Goal: Transaction & Acquisition: Subscribe to service/newsletter

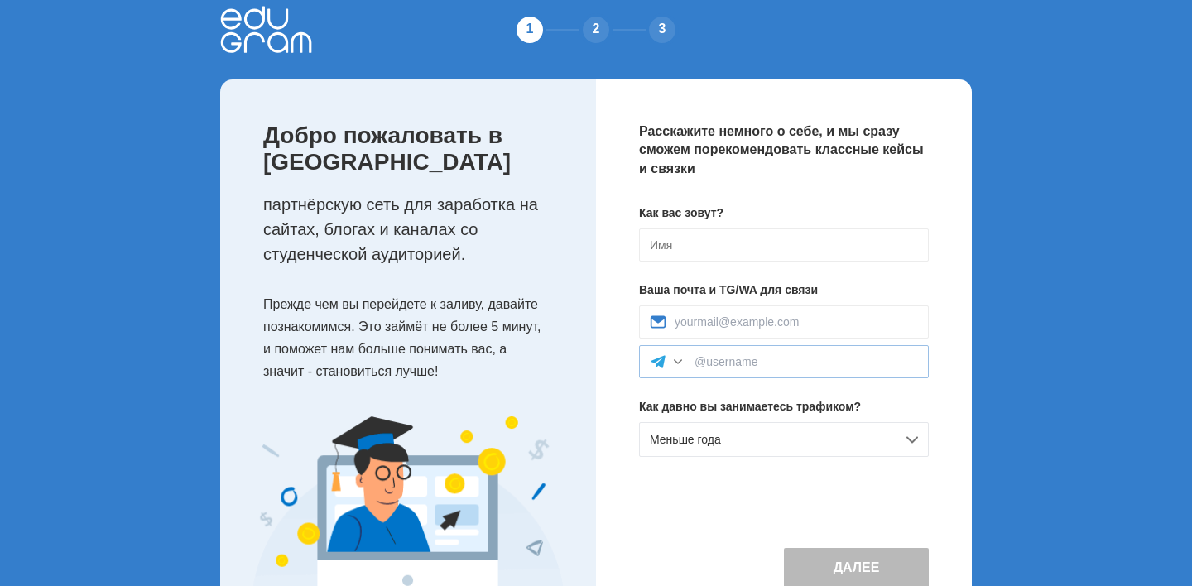
scroll to position [22, 0]
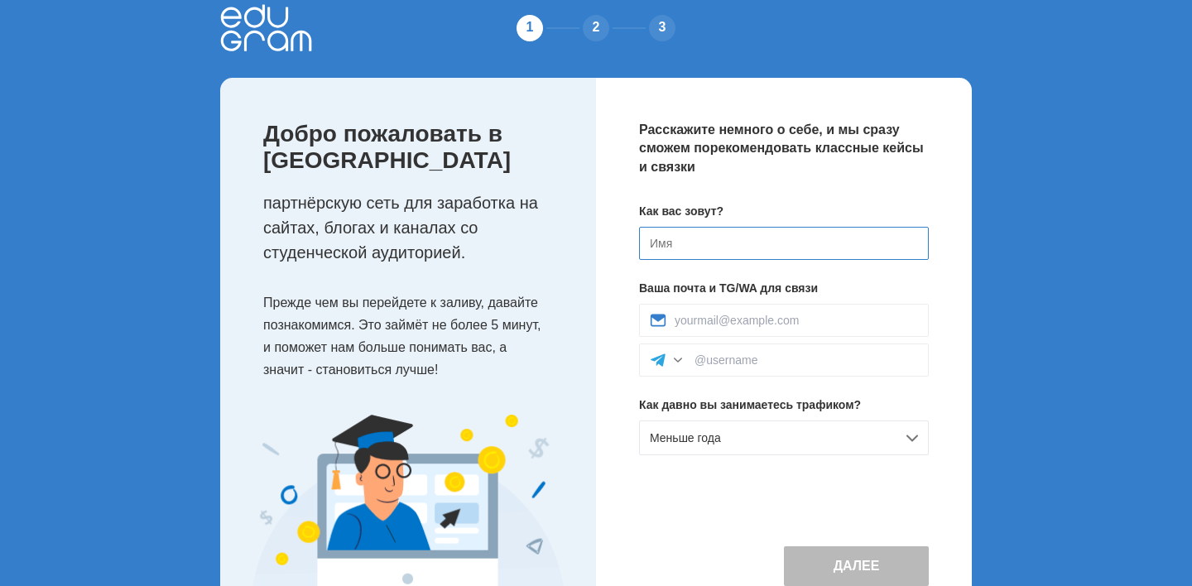
click at [709, 246] on input at bounding box center [784, 243] width 290 height 33
type input "K"
type input "[PERSON_NAME]"
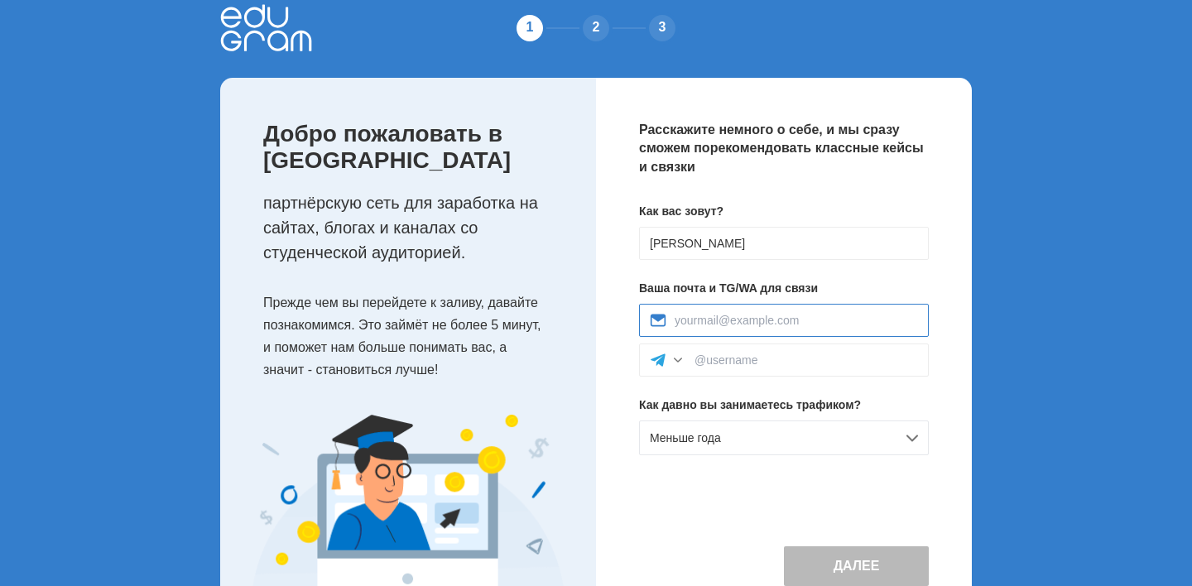
click at [714, 324] on input at bounding box center [796, 320] width 243 height 13
paste input "iva.220187.na@gmail.com"
type input "iva.220187.na@gmail.com"
click at [708, 360] on input at bounding box center [807, 360] width 224 height 13
type input """
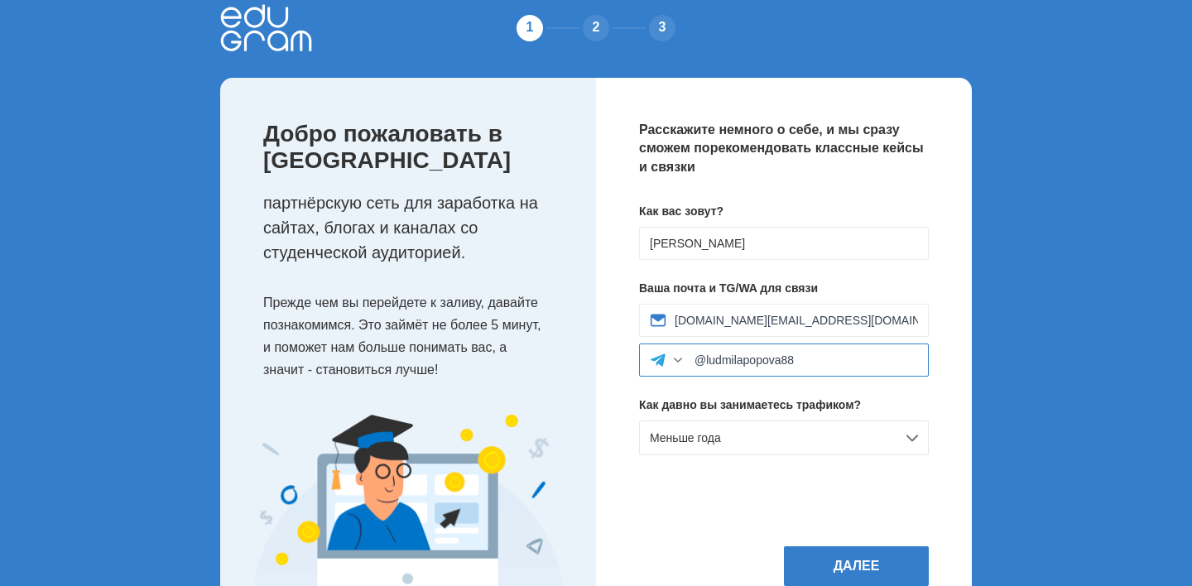
scroll to position [114, 0]
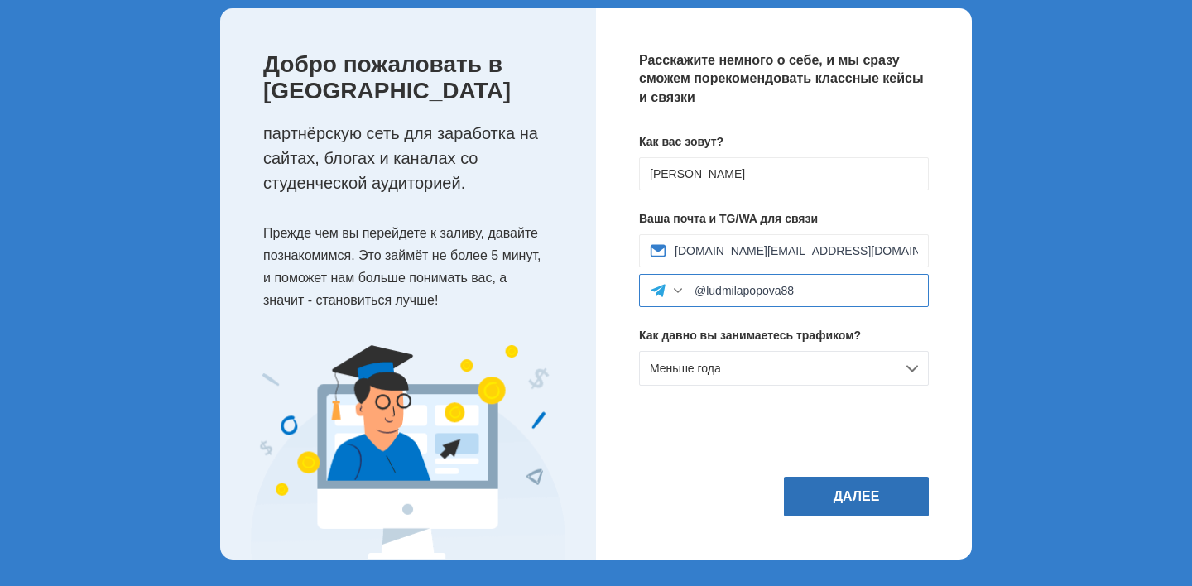
type input "@ludmilapopova88"
click at [850, 491] on button "Далее" at bounding box center [856, 497] width 145 height 40
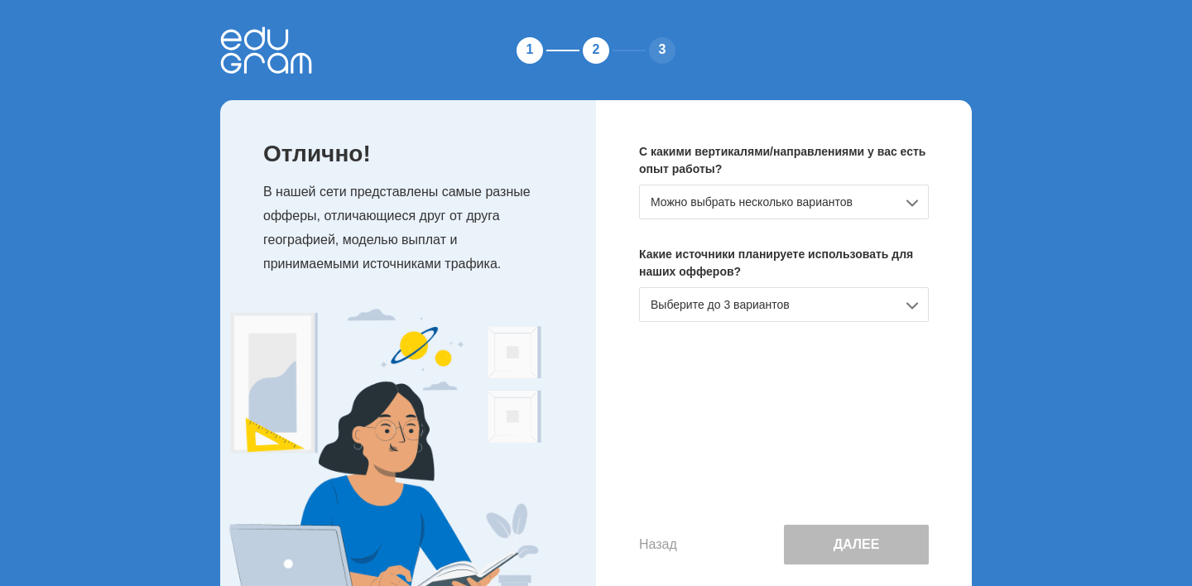
click at [912, 202] on div "Можно выбрать несколько вариантов" at bounding box center [784, 202] width 290 height 35
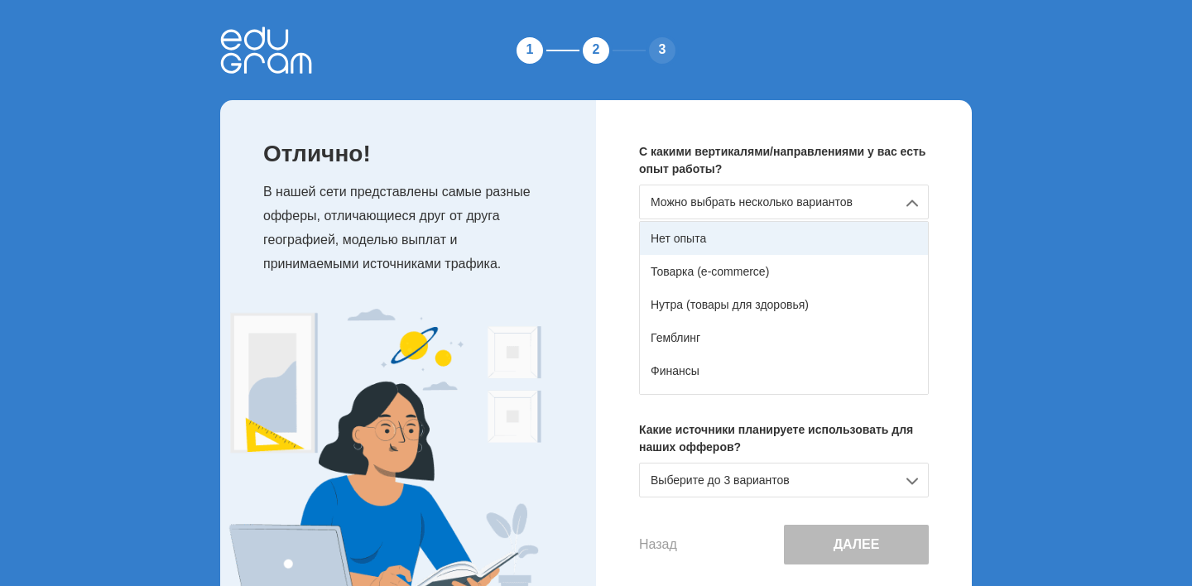
click at [806, 235] on div "Нет опыта" at bounding box center [784, 238] width 288 height 33
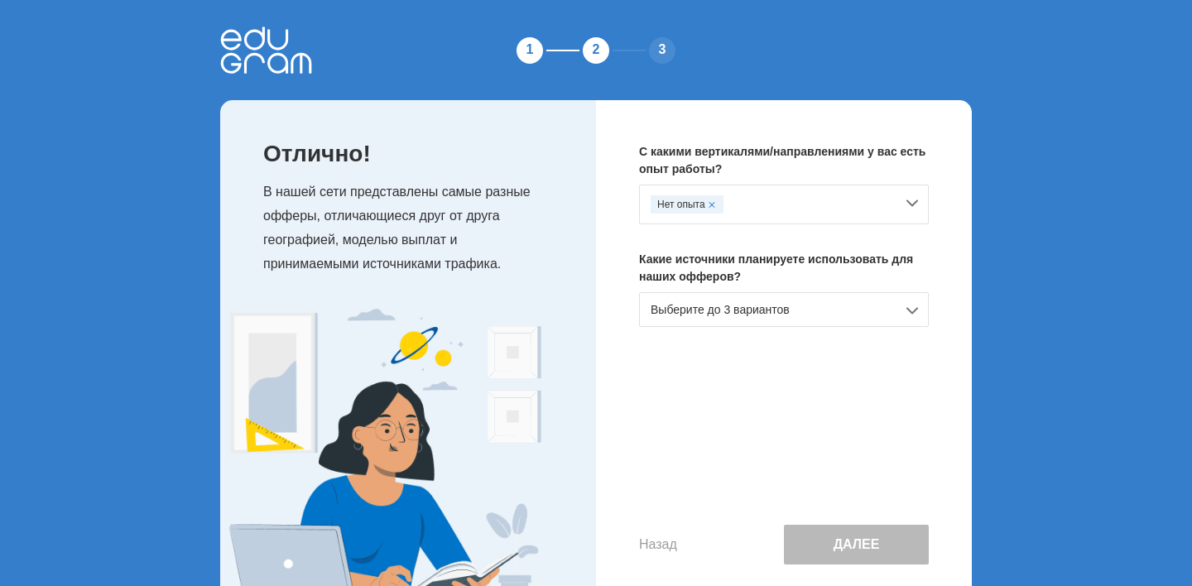
click at [879, 314] on div "Выберите до 3 вариантов" at bounding box center [784, 309] width 290 height 35
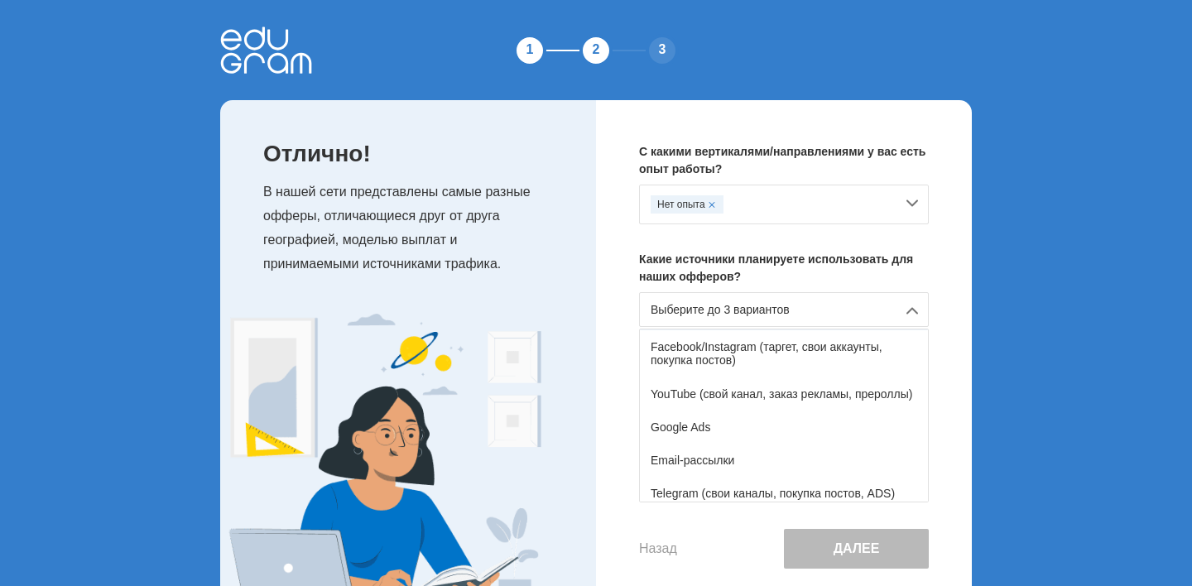
scroll to position [108, 0]
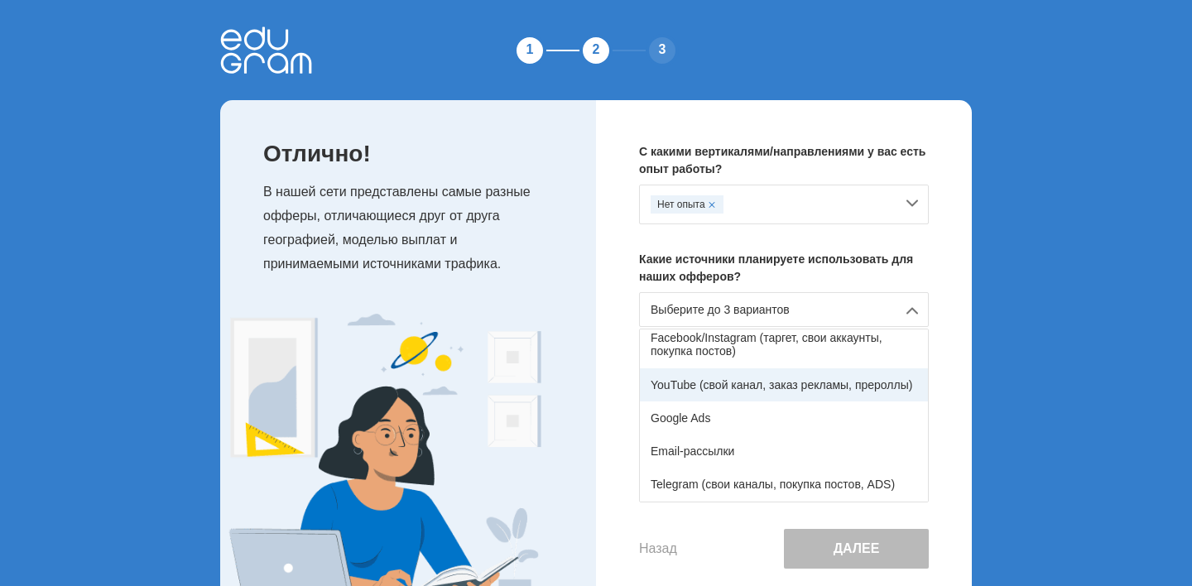
click at [802, 392] on div "YouTube (свой канал, заказ рекламы, прероллы)" at bounding box center [784, 384] width 288 height 33
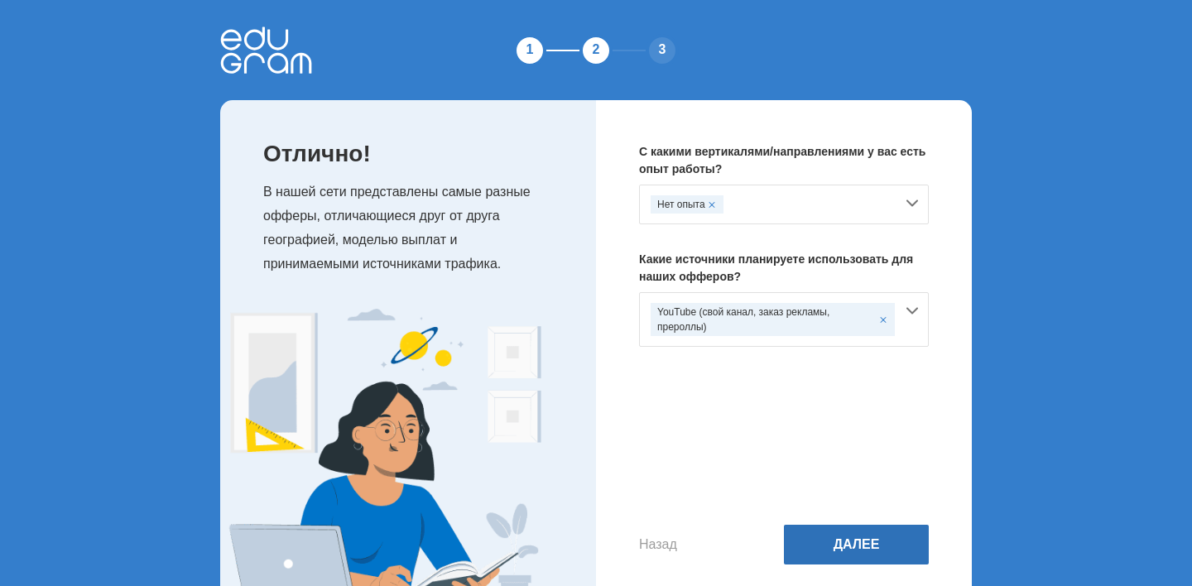
click at [854, 558] on button "Далее" at bounding box center [856, 545] width 145 height 40
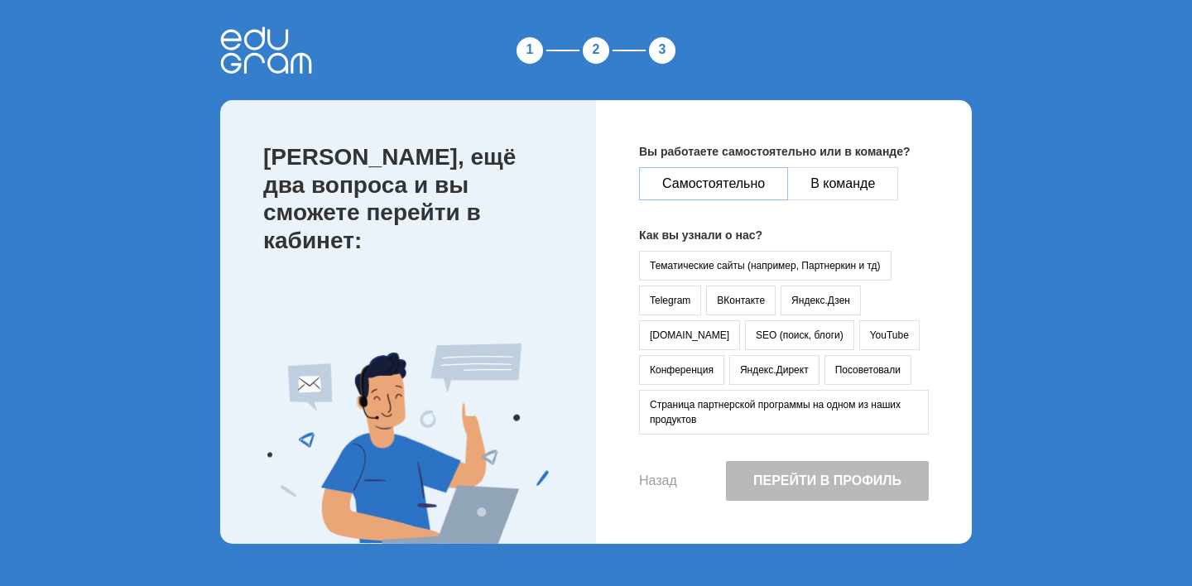
click at [719, 191] on button "Самостоятельно" at bounding box center [713, 183] width 149 height 33
click at [859, 337] on button "YouTube" at bounding box center [889, 335] width 60 height 30
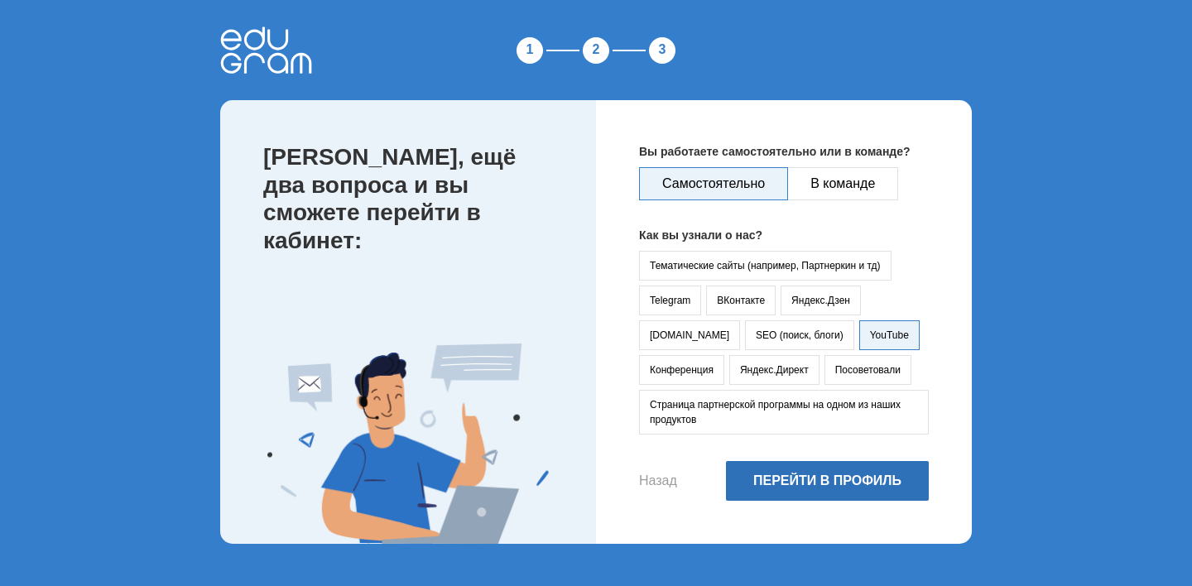
click at [840, 498] on button "Перейти в профиль" at bounding box center [827, 481] width 203 height 40
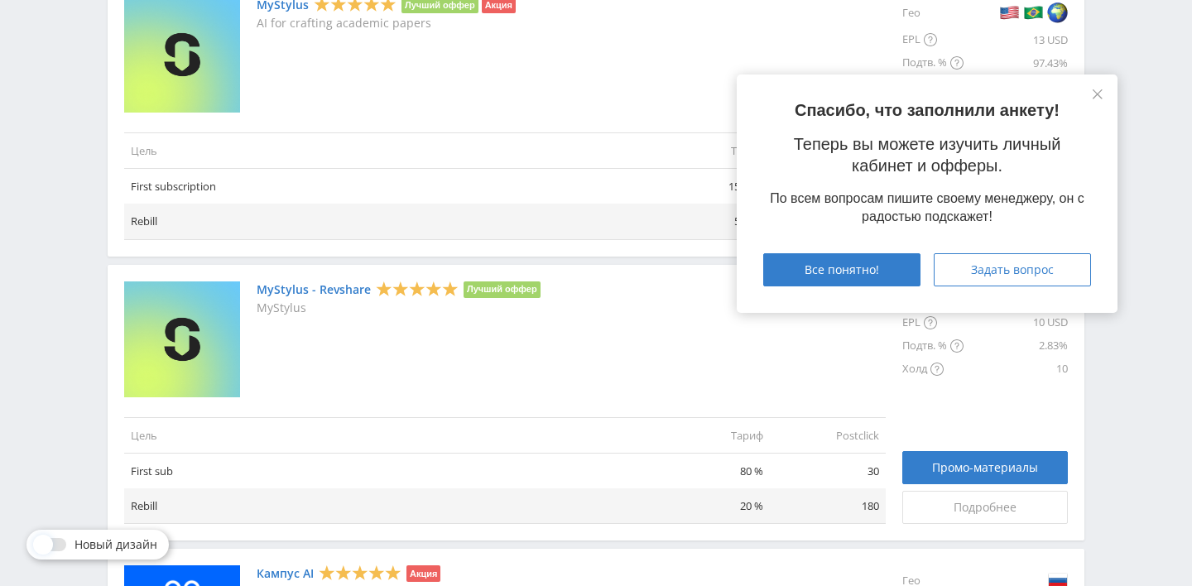
scroll to position [479, 0]
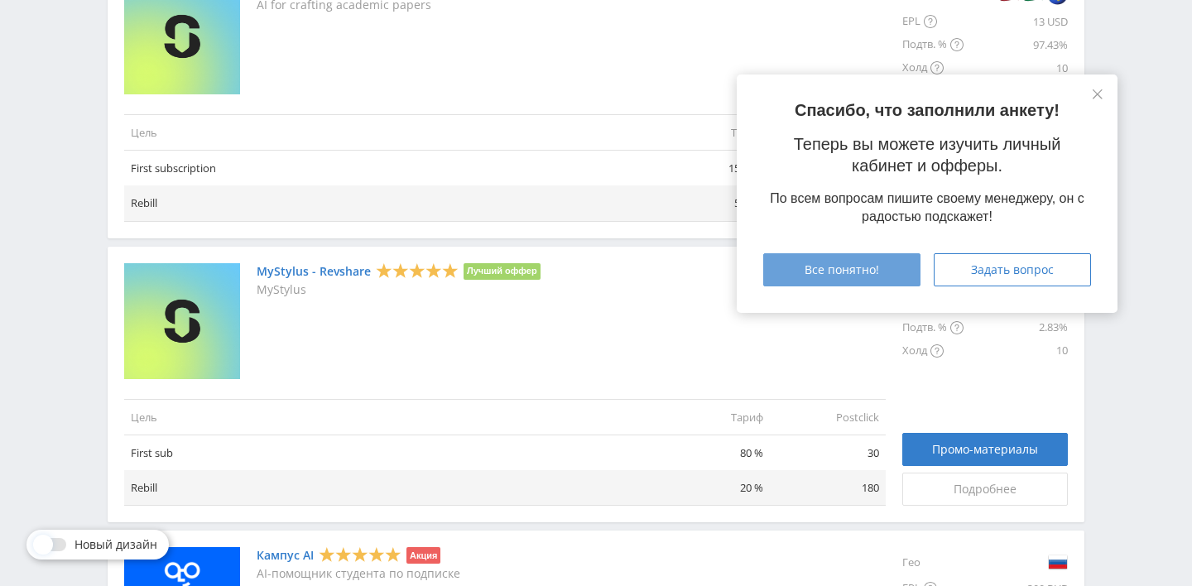
click at [838, 275] on span "Все понятно!" at bounding box center [842, 269] width 75 height 13
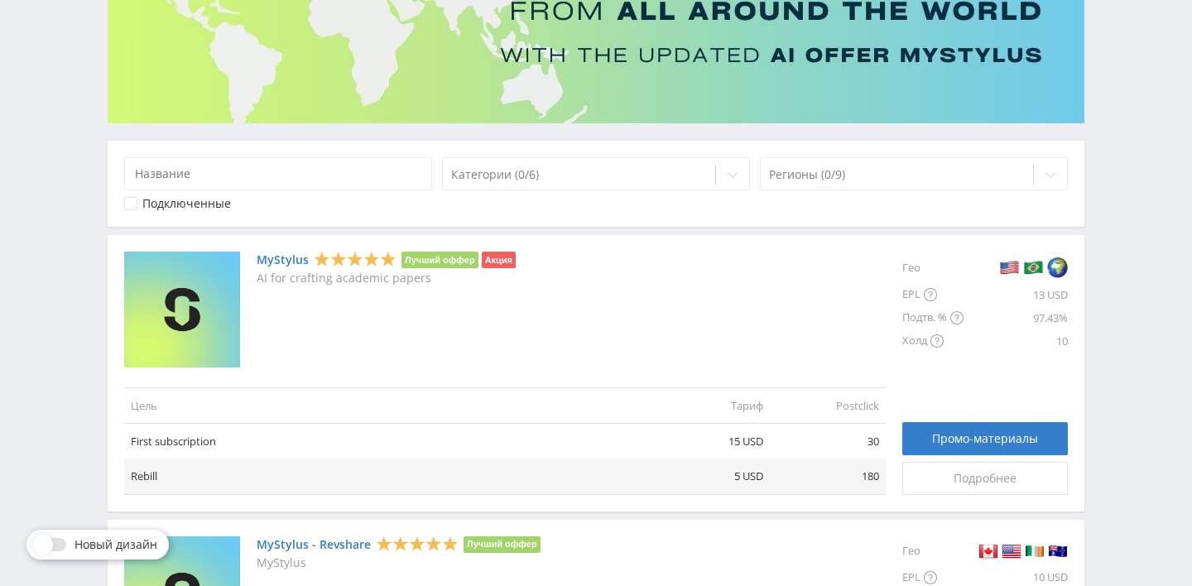
scroll to position [228, 0]
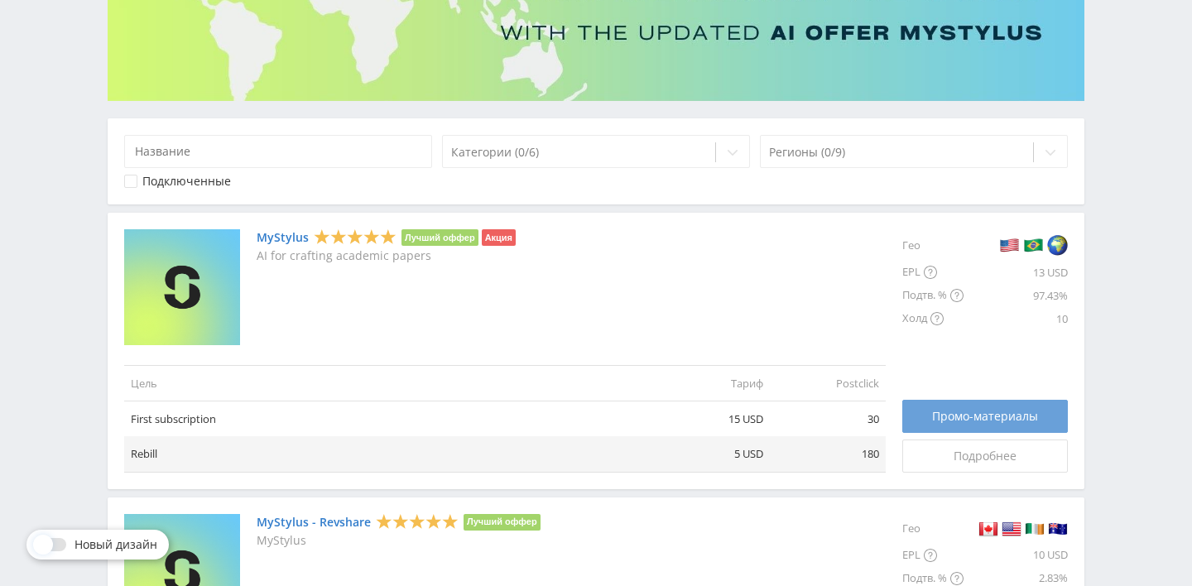
click at [940, 413] on span "Промо-материалы" at bounding box center [985, 416] width 106 height 13
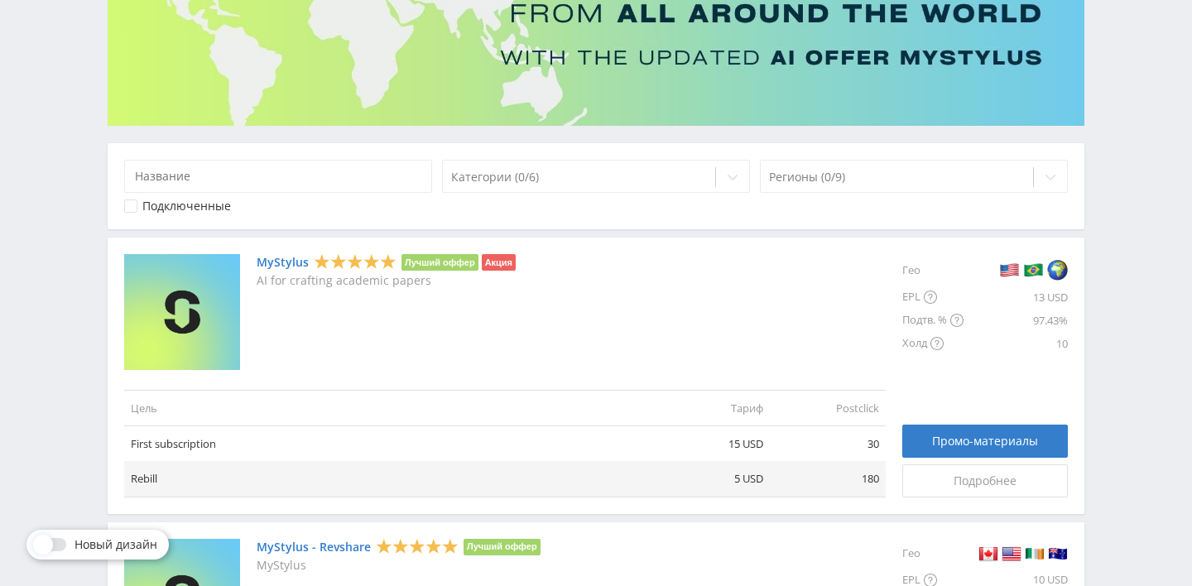
scroll to position [228, 0]
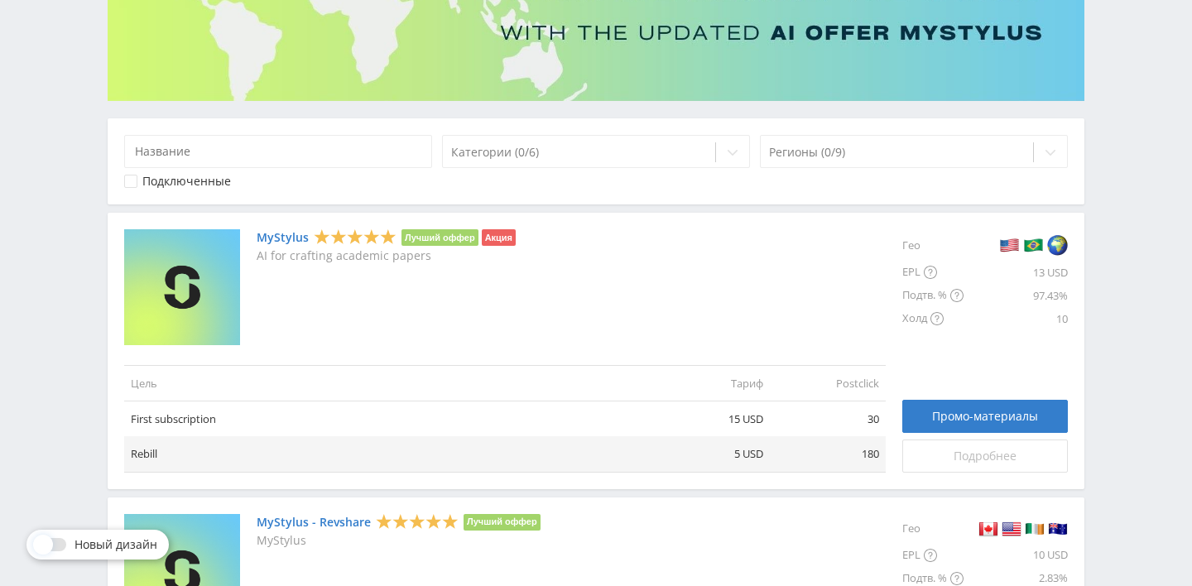
click at [970, 452] on span "Подробнее" at bounding box center [985, 456] width 63 height 13
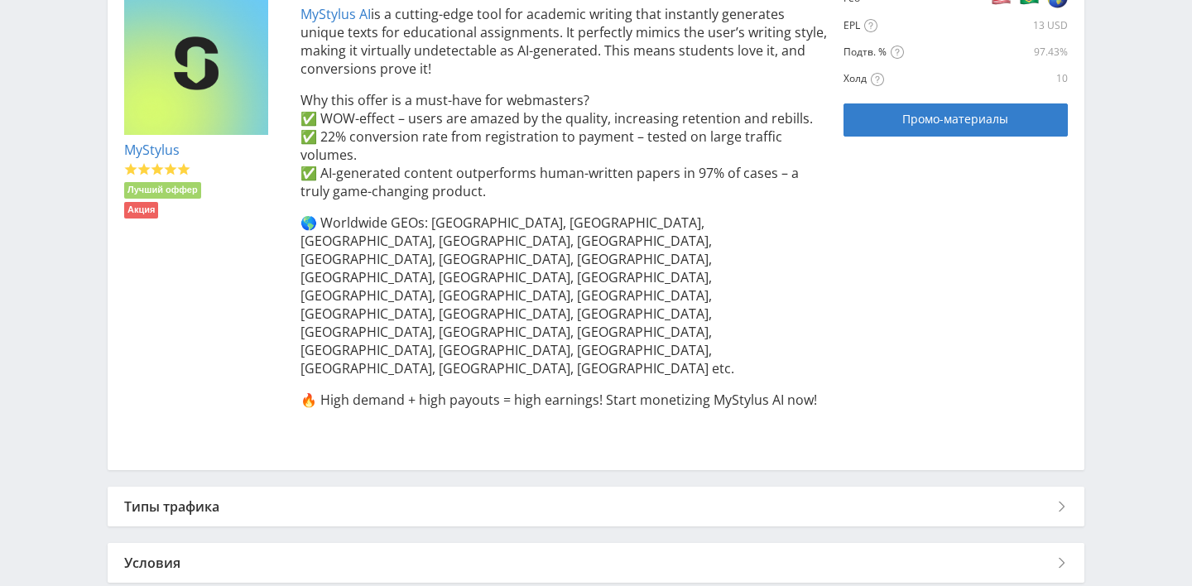
scroll to position [397, 0]
click at [497, 486] on div "Типы трафика" at bounding box center [596, 506] width 977 height 40
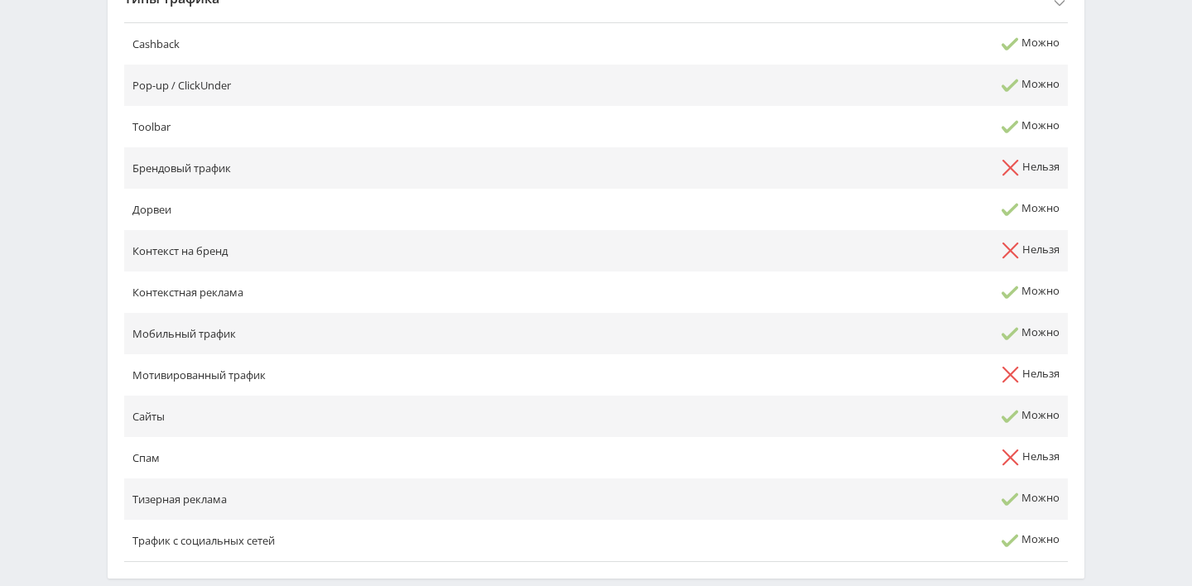
scroll to position [961, 0]
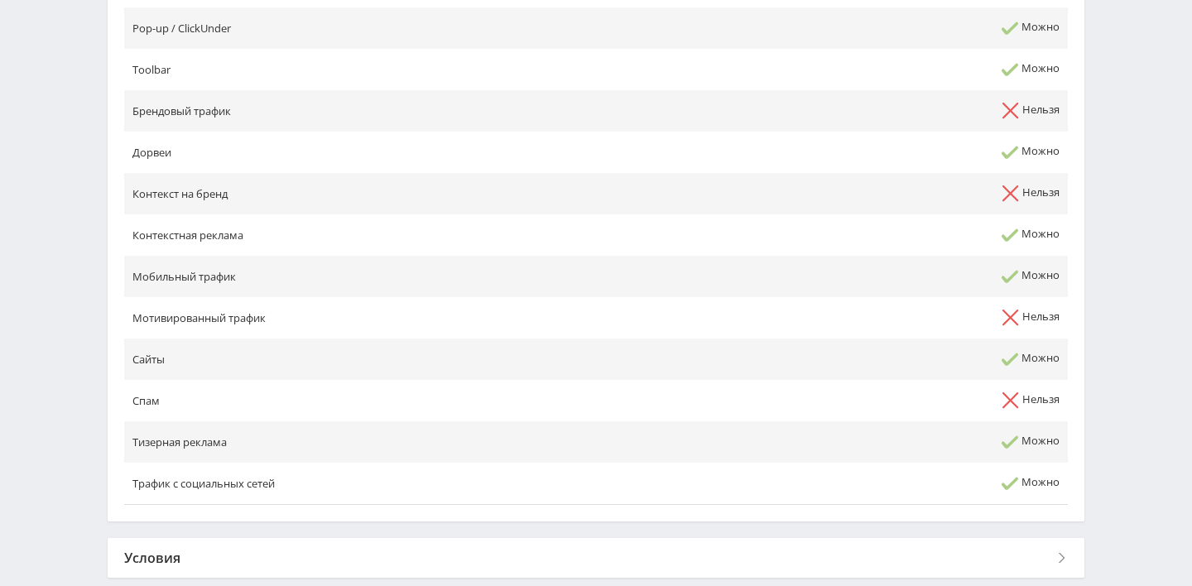
click at [497, 538] on div "Условия" at bounding box center [596, 558] width 977 height 40
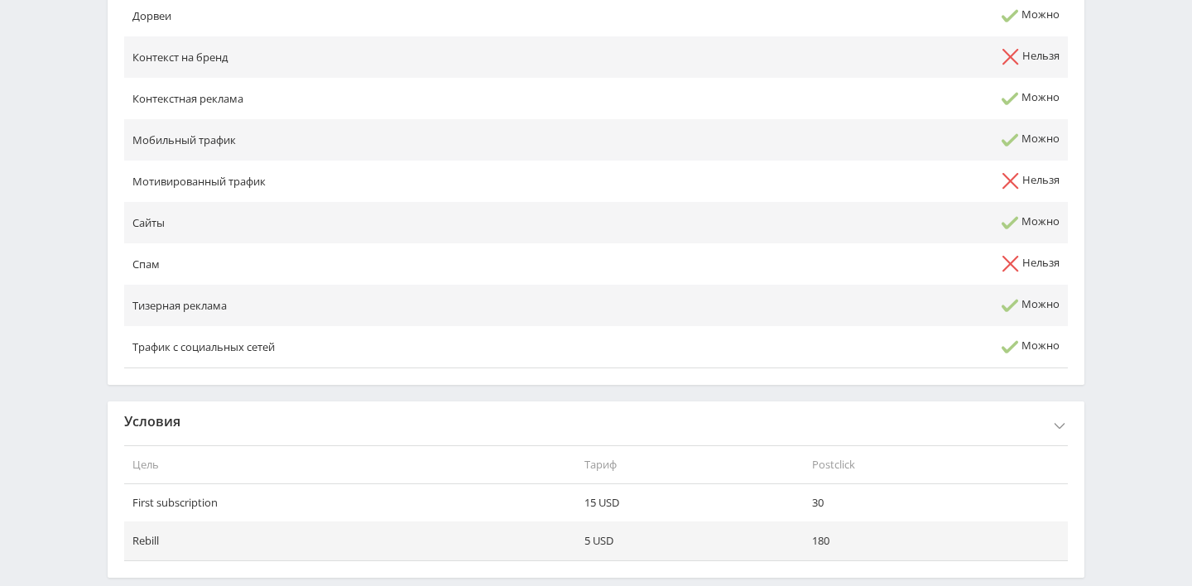
scroll to position [0, 0]
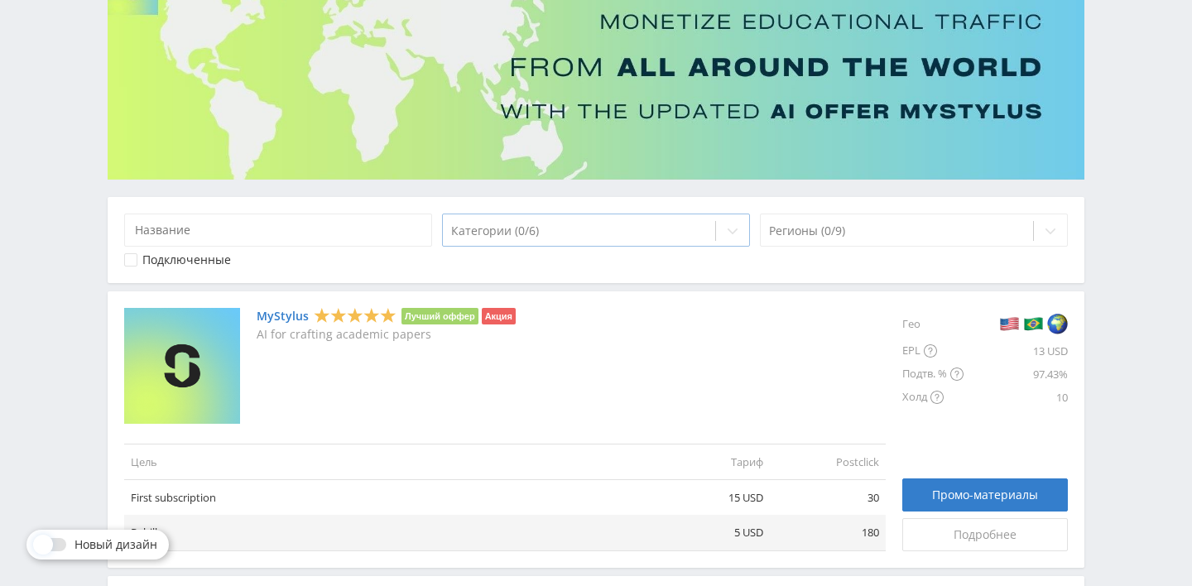
scroll to position [373, 0]
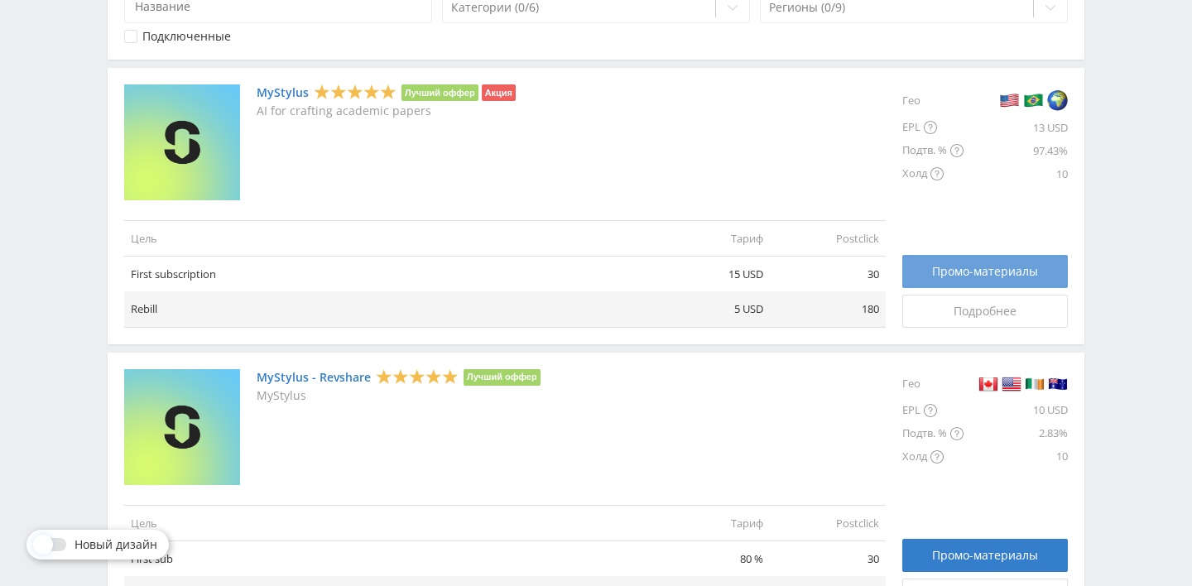
click at [1037, 273] on div "Промо-материалы" at bounding box center [985, 271] width 124 height 13
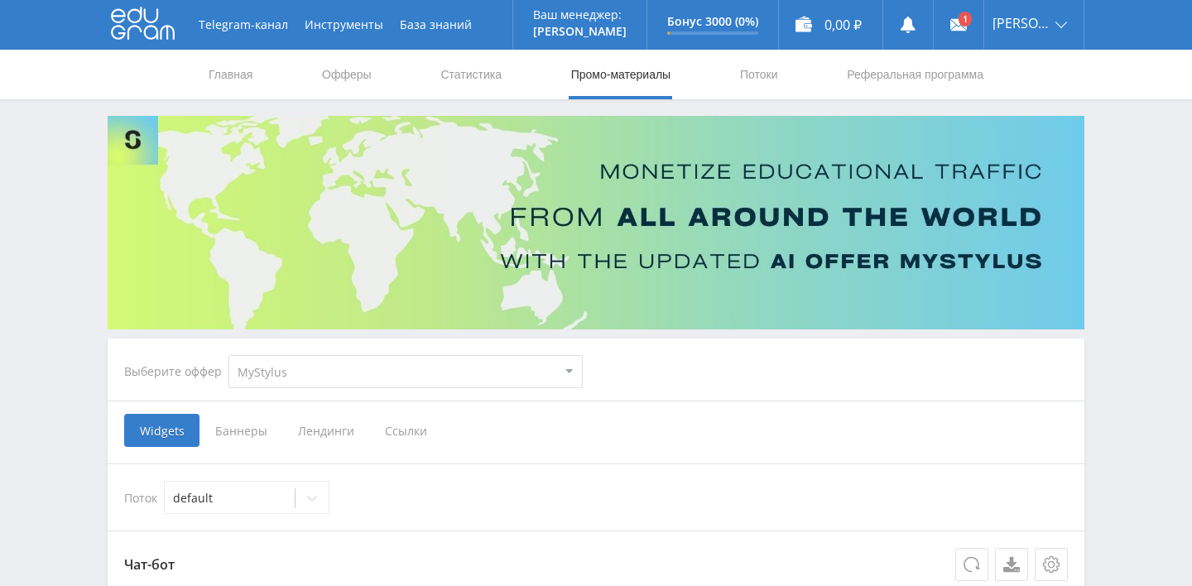
click at [406, 430] on span "Ссылки" at bounding box center [406, 430] width 74 height 33
click at [0, 0] on input "Ссылки" at bounding box center [0, 0] width 0 height 0
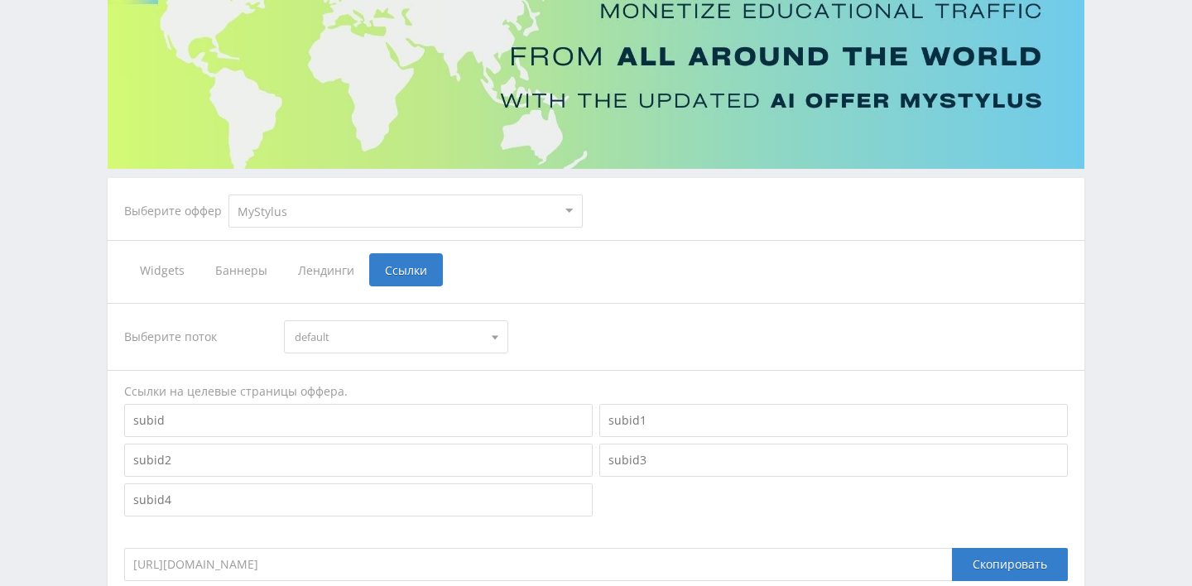
scroll to position [277, 0]
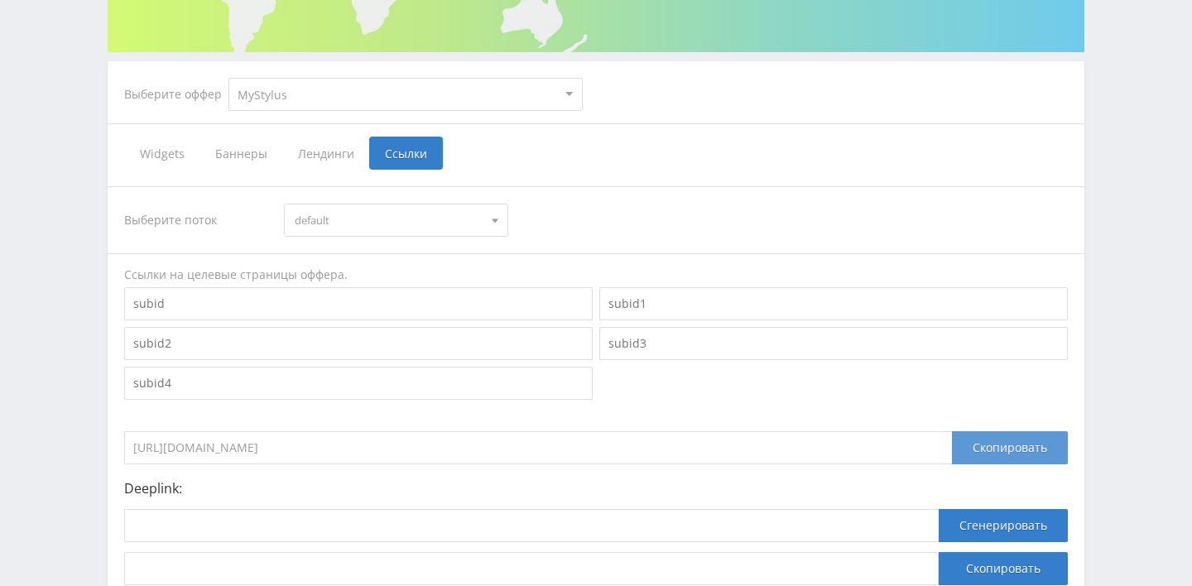
click at [998, 445] on div "Скопировать" at bounding box center [1010, 447] width 116 height 33
